Goal: Navigation & Orientation: Go to known website

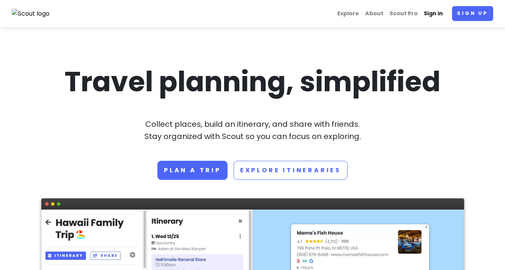
click at [431, 11] on link "Sign in" at bounding box center [433, 13] width 25 height 15
click at [437, 15] on link "Sign in" at bounding box center [433, 13] width 25 height 15
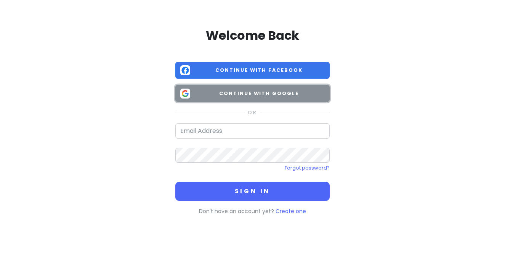
click at [265, 88] on button "Continue with Google" at bounding box center [252, 93] width 154 height 17
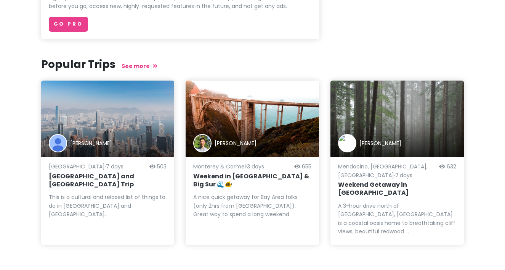
scroll to position [430, 0]
